Goal: Use online tool/utility: Utilize a website feature to perform a specific function

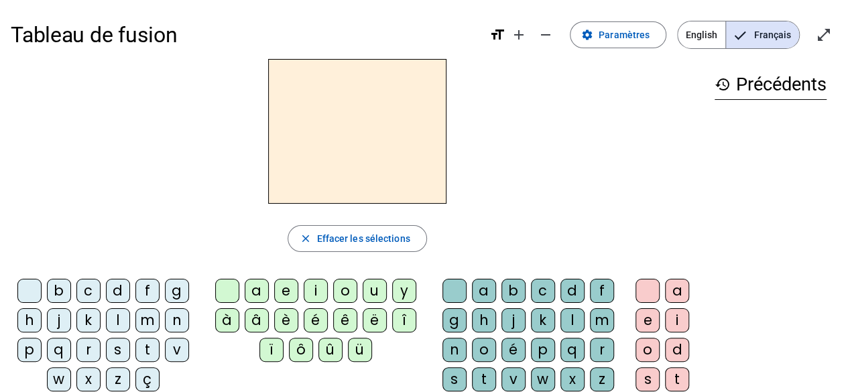
click at [144, 315] on div "m" at bounding box center [147, 320] width 24 height 24
click at [255, 285] on div "a" at bounding box center [257, 291] width 24 height 24
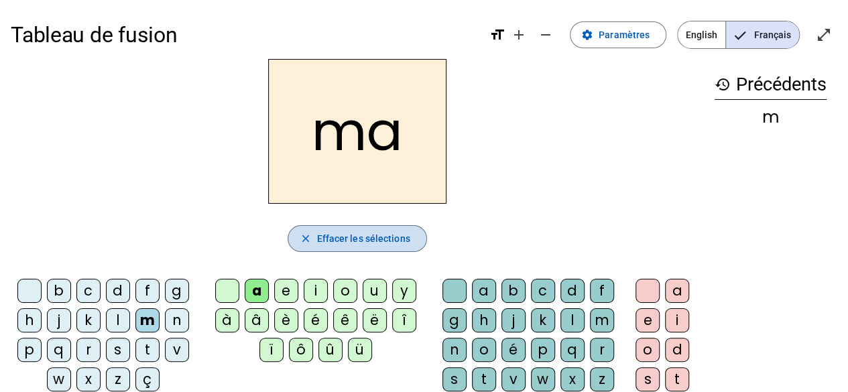
click at [319, 237] on span "Effacer les sélections" at bounding box center [363, 239] width 93 height 16
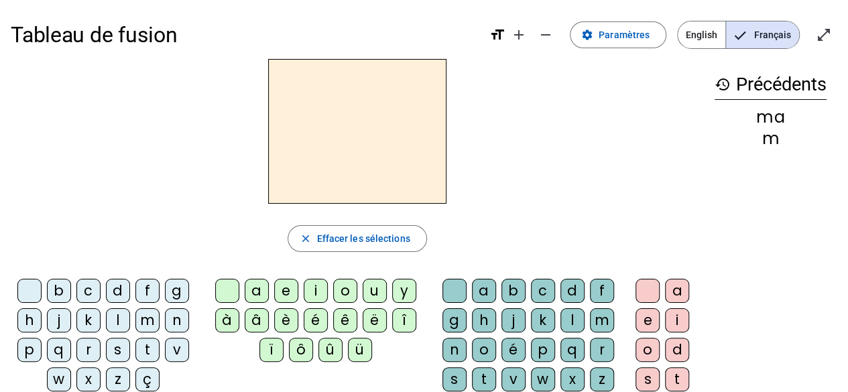
click at [119, 315] on div "l" at bounding box center [118, 320] width 24 height 24
click at [255, 288] on div "a" at bounding box center [257, 291] width 24 height 24
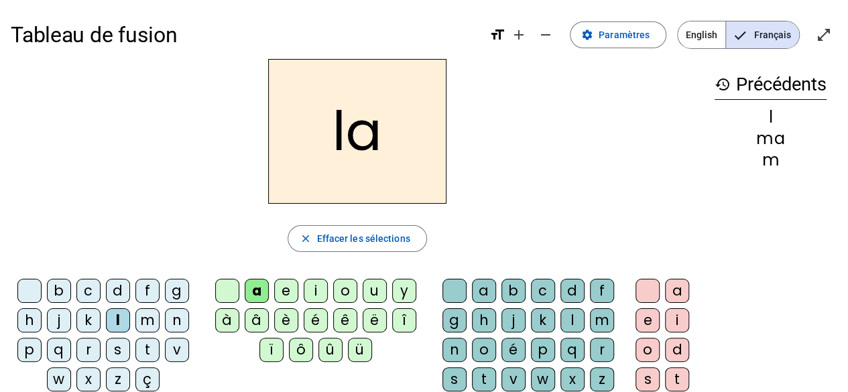
click at [365, 140] on h2 "la" at bounding box center [357, 131] width 178 height 145
click at [358, 131] on h2 "la" at bounding box center [357, 131] width 178 height 145
click at [304, 236] on mat-icon "close" at bounding box center [305, 239] width 12 height 12
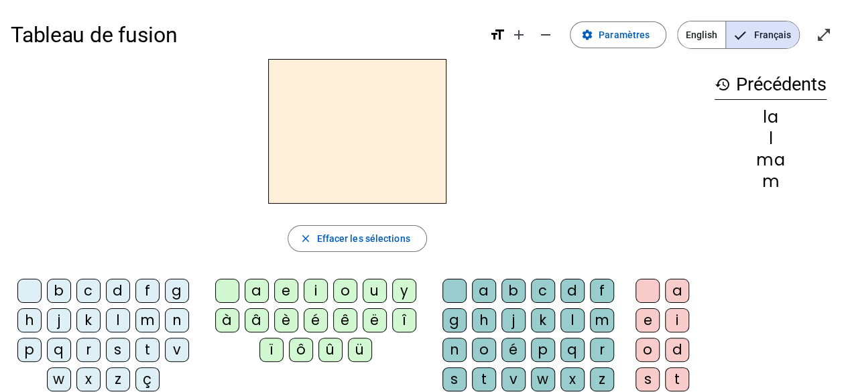
click at [570, 315] on div "l" at bounding box center [573, 320] width 24 height 24
click at [645, 315] on div "e" at bounding box center [648, 320] width 24 height 24
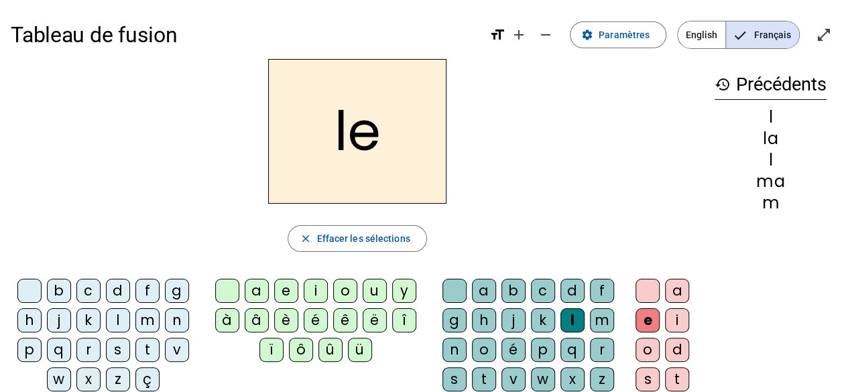
click at [568, 287] on div "d" at bounding box center [573, 291] width 24 height 24
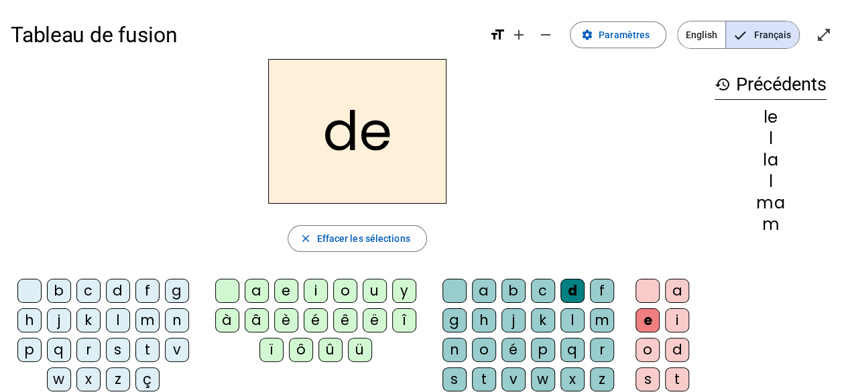
click at [369, 287] on div "u" at bounding box center [375, 291] width 24 height 24
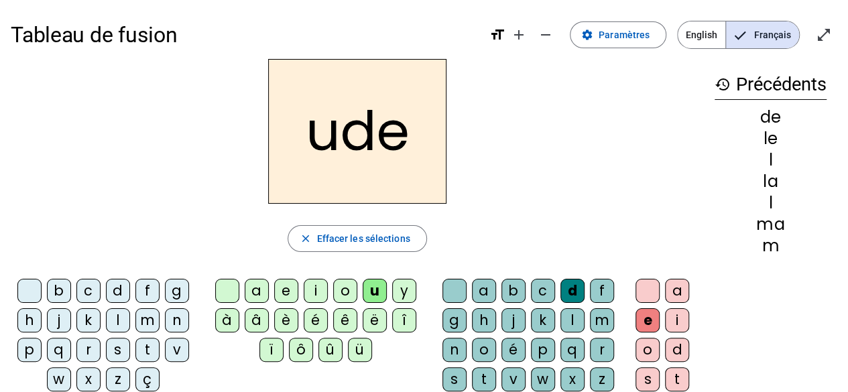
click at [302, 233] on mat-icon "close" at bounding box center [305, 239] width 12 height 12
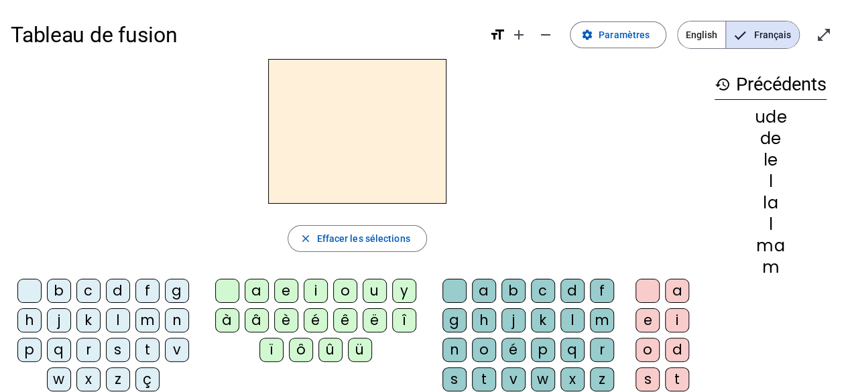
click at [570, 284] on div "d" at bounding box center [573, 291] width 24 height 24
click at [372, 288] on div "u" at bounding box center [375, 291] width 24 height 24
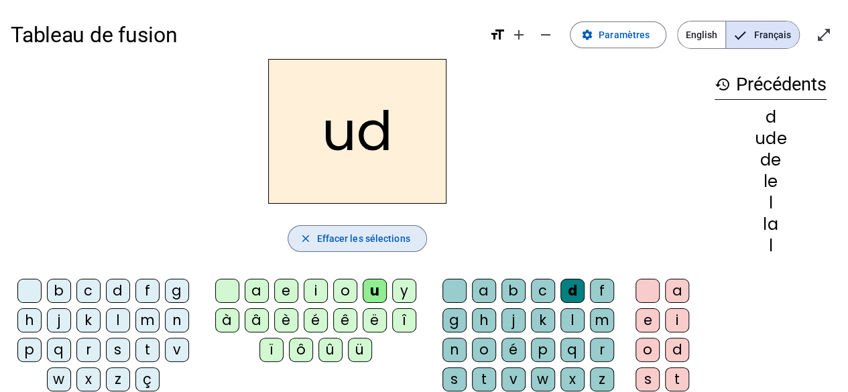
click at [302, 233] on mat-icon "close" at bounding box center [305, 239] width 12 height 12
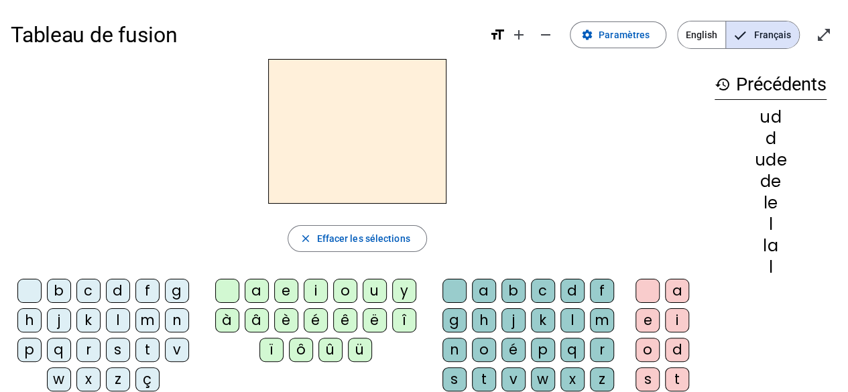
click at [113, 290] on div "d" at bounding box center [118, 291] width 24 height 24
click at [375, 290] on div "u" at bounding box center [375, 291] width 24 height 24
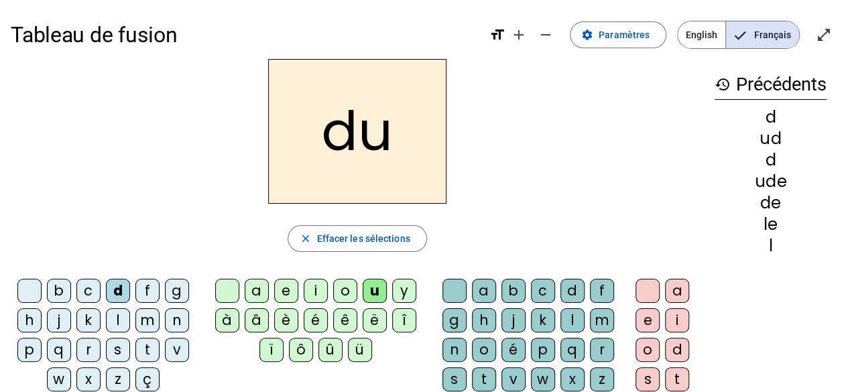
click at [142, 345] on div "t" at bounding box center [147, 350] width 24 height 24
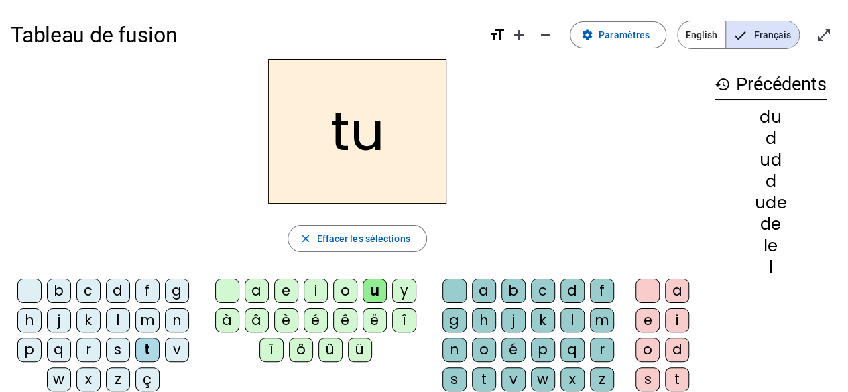
click at [668, 287] on div "a" at bounding box center [677, 291] width 24 height 24
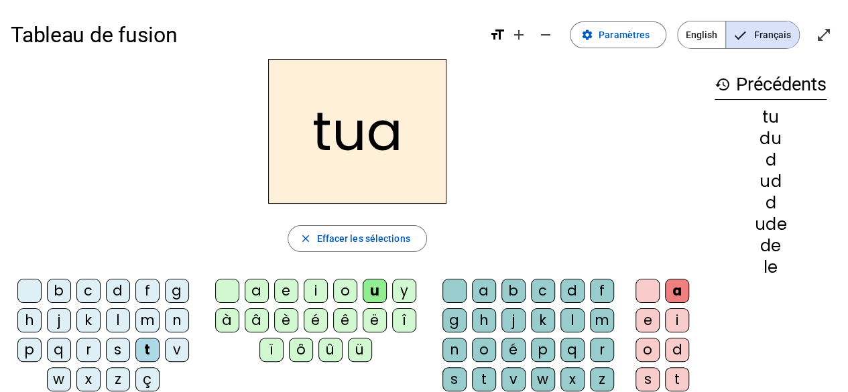
click at [303, 233] on mat-icon "close" at bounding box center [305, 239] width 12 height 12
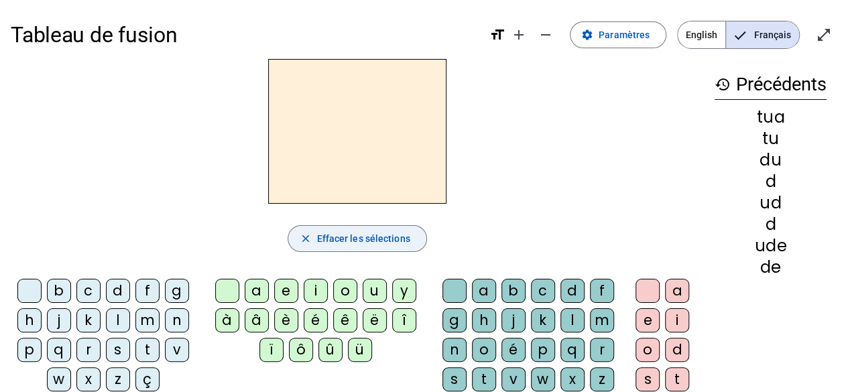
click at [487, 369] on div "t" at bounding box center [484, 379] width 24 height 24
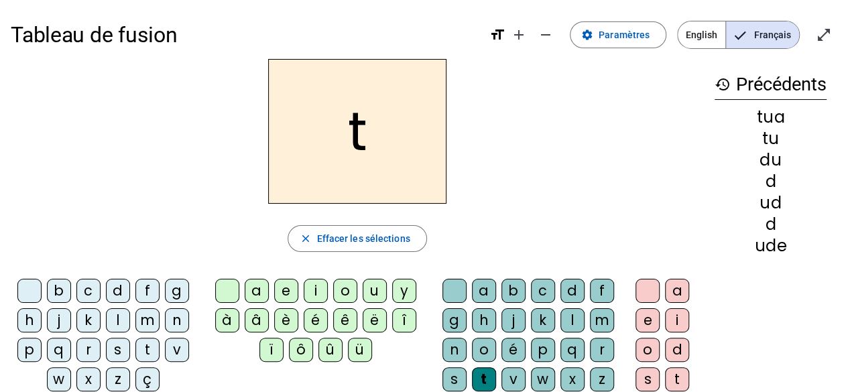
click at [672, 284] on div "a" at bounding box center [677, 291] width 24 height 24
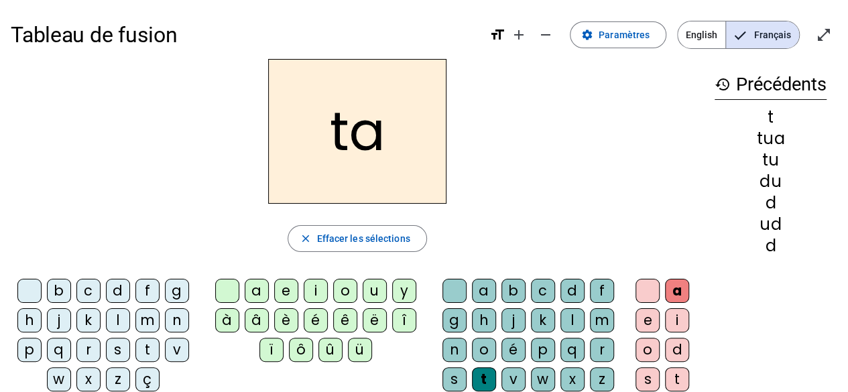
click at [641, 318] on div "e" at bounding box center [648, 320] width 24 height 24
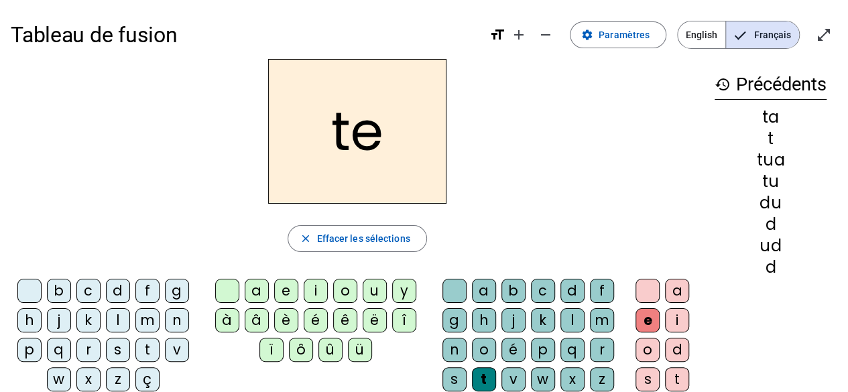
click at [144, 313] on div "m" at bounding box center [147, 320] width 24 height 24
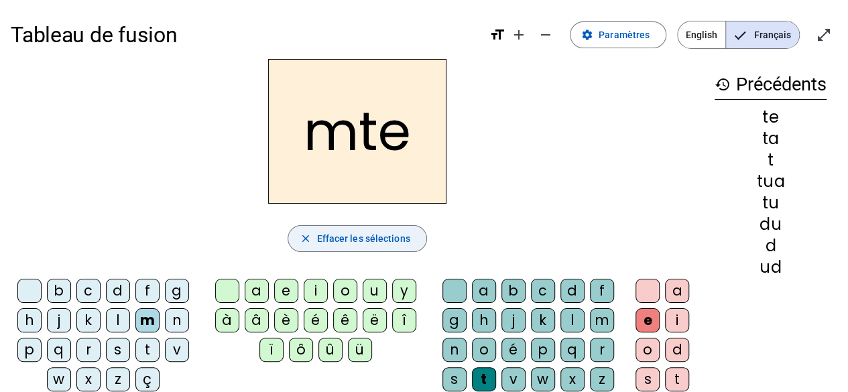
click at [302, 236] on mat-icon "close" at bounding box center [305, 239] width 12 height 12
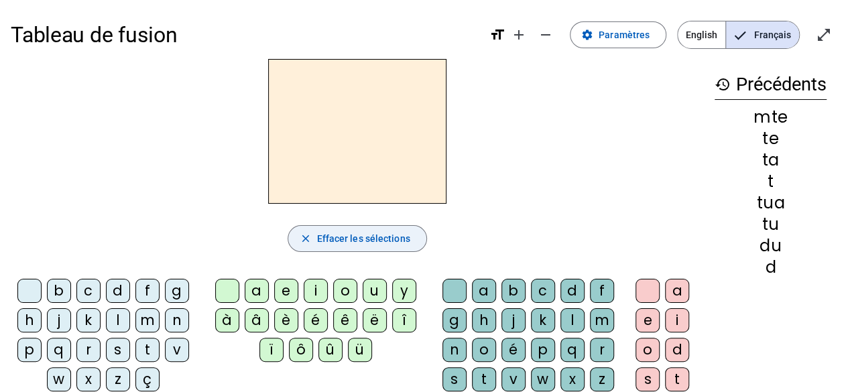
click at [146, 314] on div "m" at bounding box center [147, 320] width 24 height 24
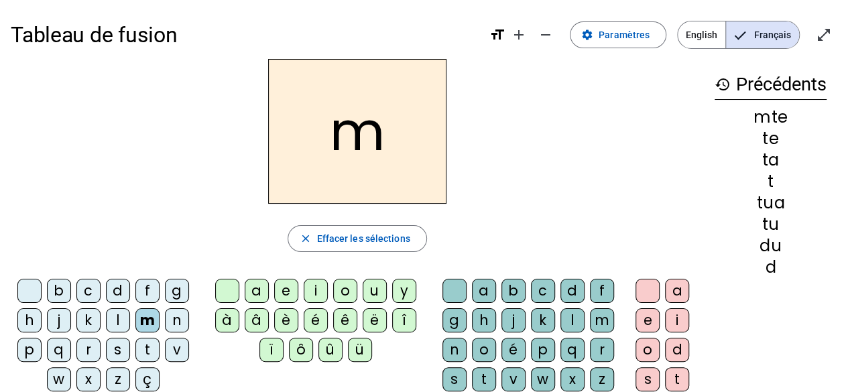
click at [284, 287] on div "e" at bounding box center [286, 291] width 24 height 24
